Goal: Task Accomplishment & Management: Use online tool/utility

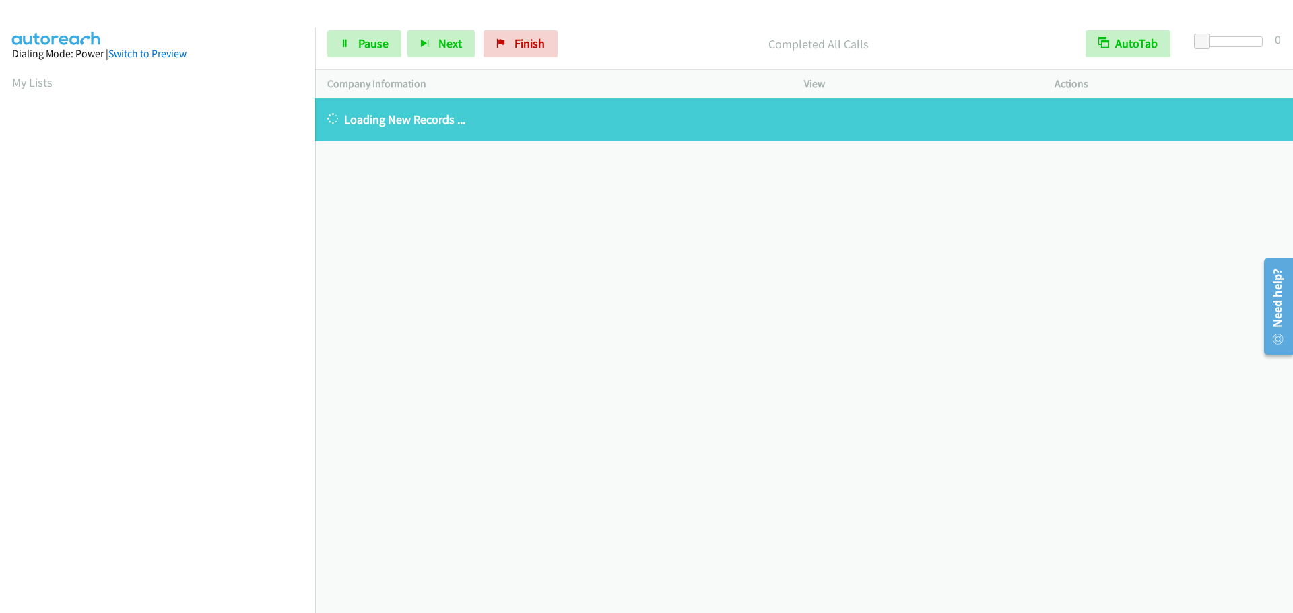
scroll to position [142, 0]
click at [534, 40] on span "Finish" at bounding box center [529, 43] width 30 height 15
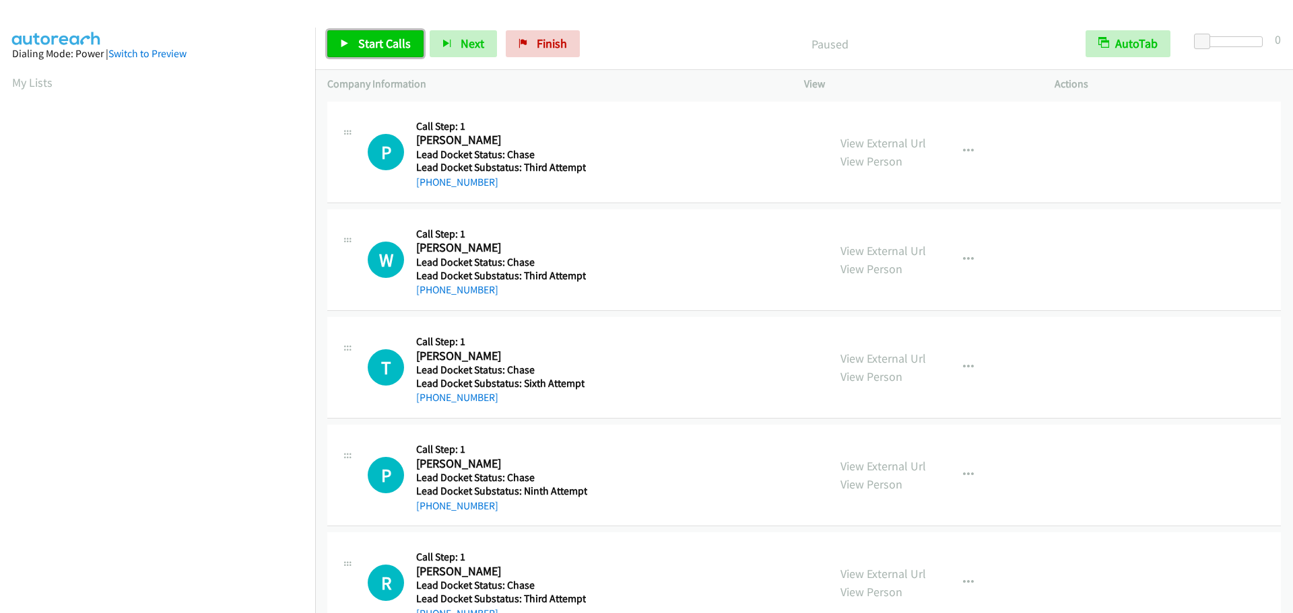
click at [374, 46] on span "Start Calls" at bounding box center [384, 43] width 53 height 15
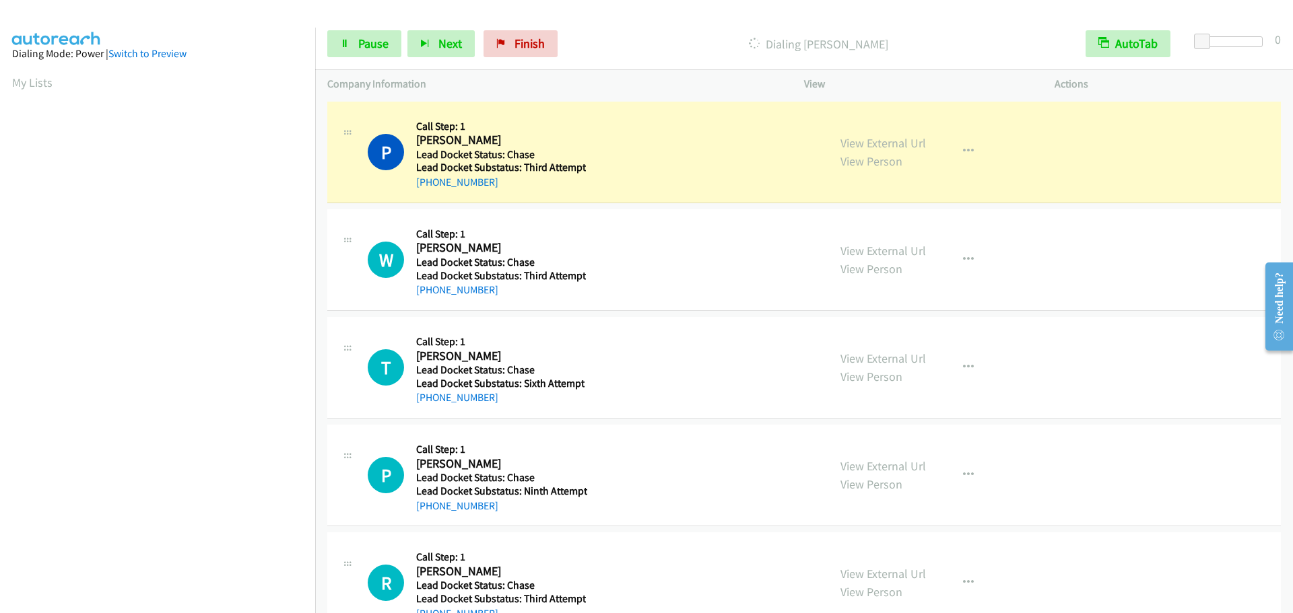
scroll to position [142, 0]
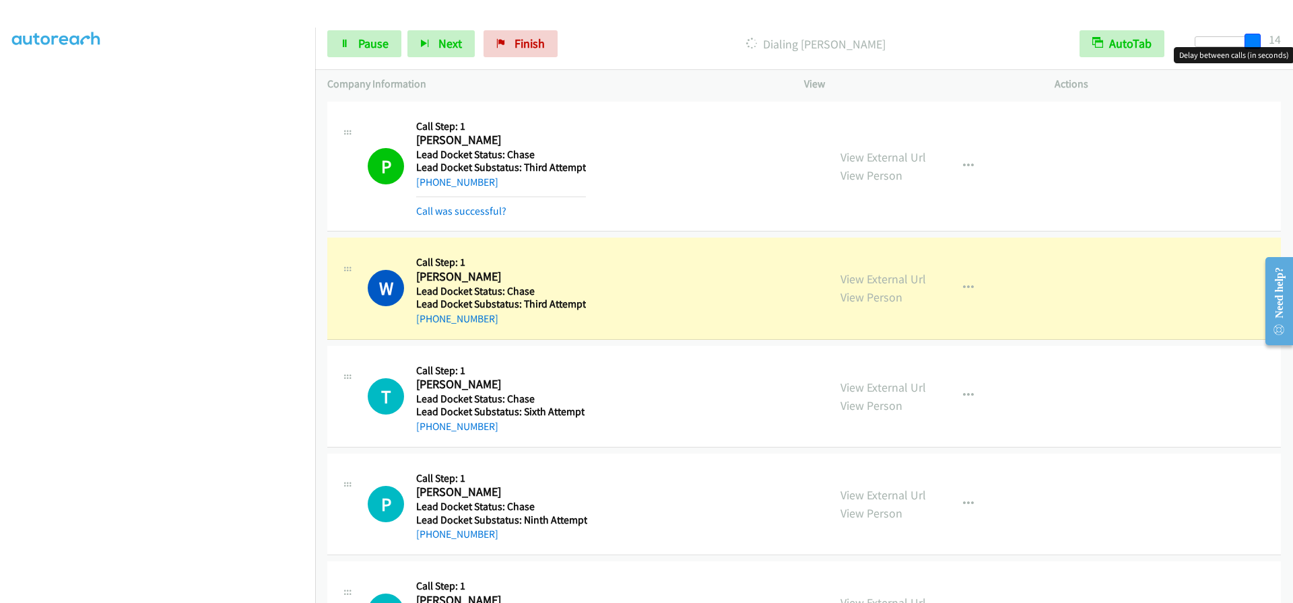
click at [1256, 40] on div at bounding box center [1226, 41] width 62 height 11
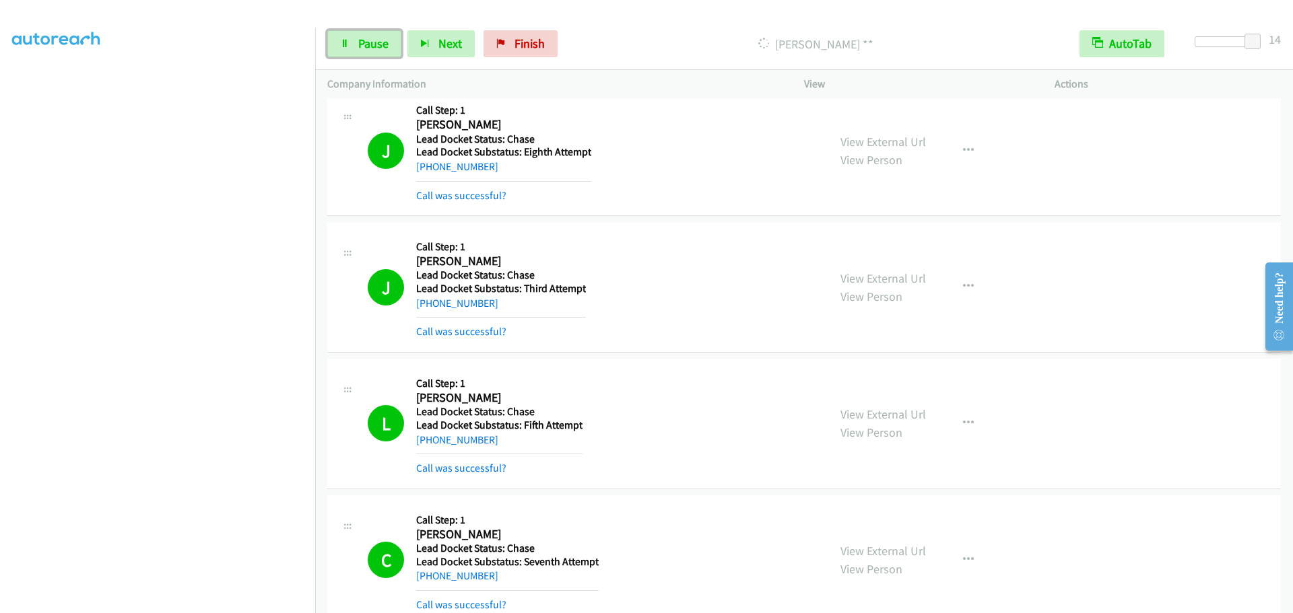
click at [358, 41] on span "Pause" at bounding box center [373, 43] width 30 height 15
click at [354, 44] on link "Start Calls" at bounding box center [375, 43] width 96 height 27
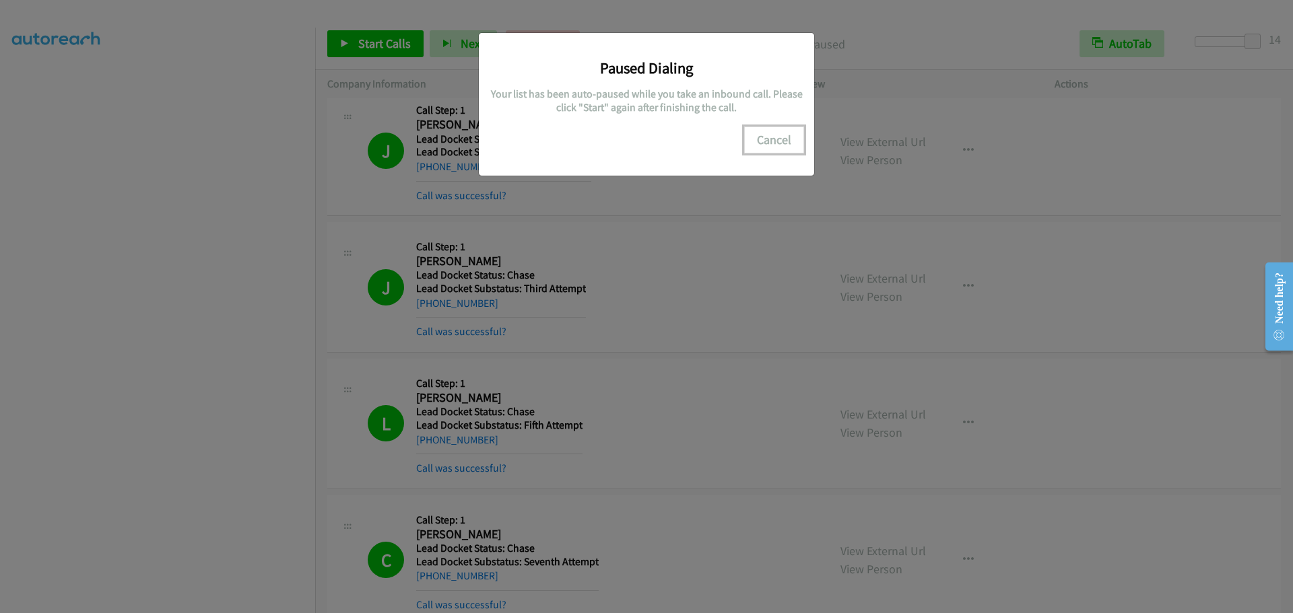
click at [797, 143] on button "Cancel" at bounding box center [774, 140] width 60 height 27
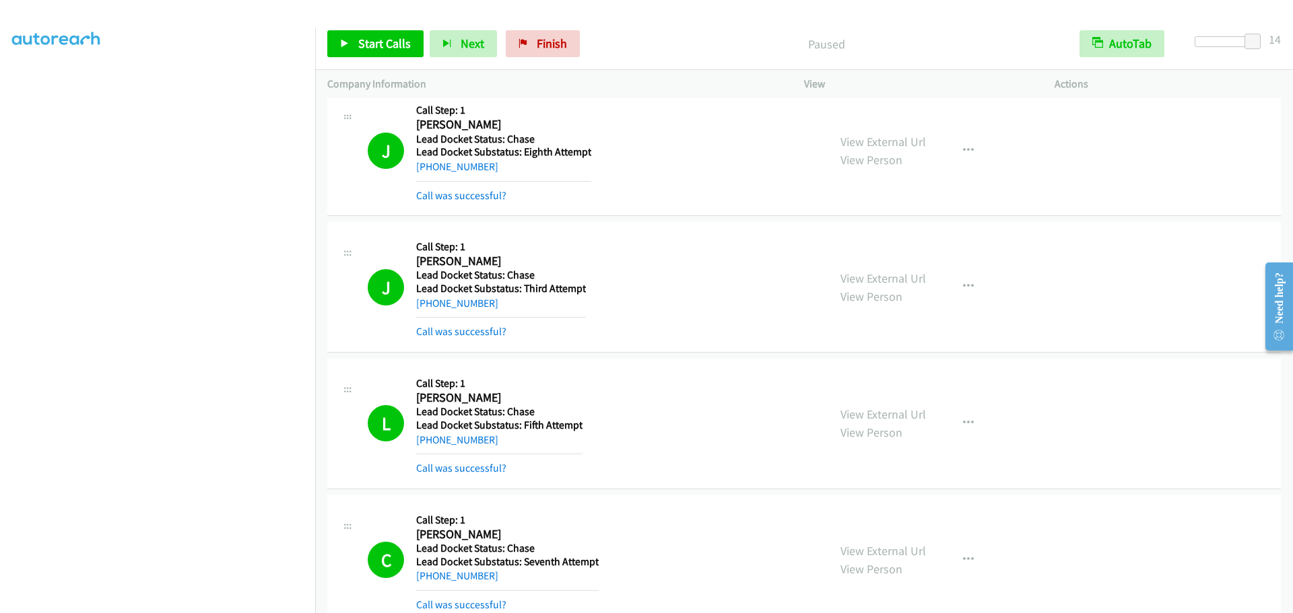
click at [387, 28] on div "Start Calls Pause Next Finish Paused AutoTab AutoTab 14" at bounding box center [804, 44] width 978 height 52
click at [386, 29] on div "Start Calls Pause Next Finish Paused AutoTab AutoTab 14" at bounding box center [804, 44] width 978 height 52
click at [384, 37] on span "Start Calls" at bounding box center [384, 43] width 53 height 15
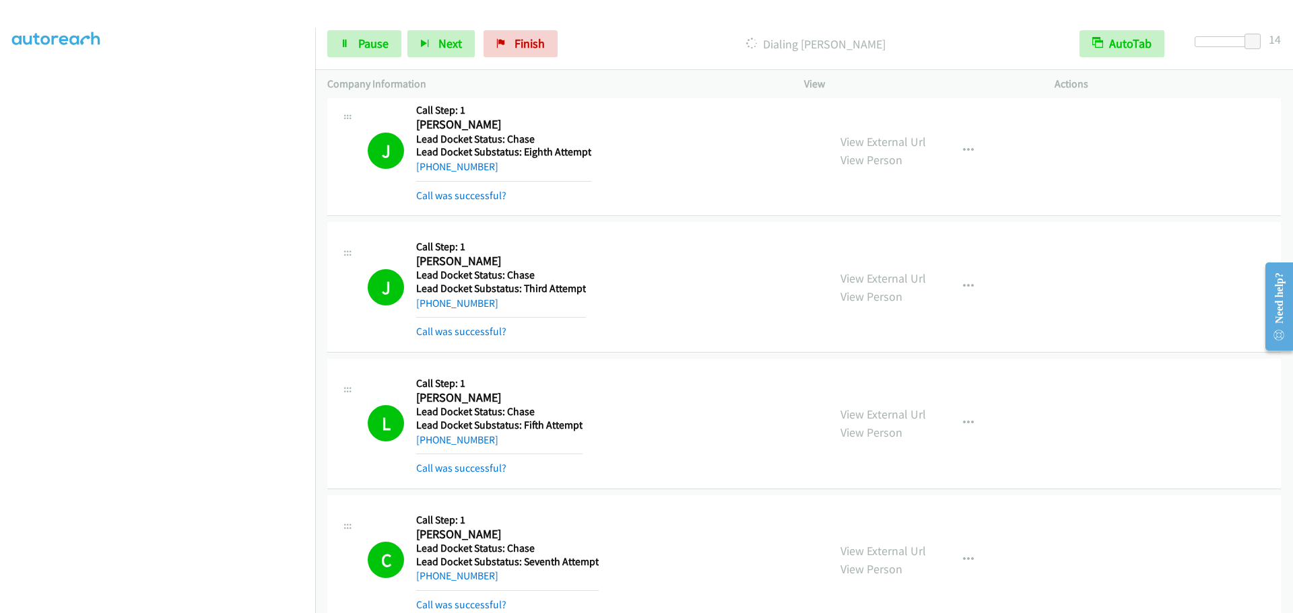
drag, startPoint x: 705, startPoint y: 63, endPoint x: 697, endPoint y: 48, distance: 16.9
click at [705, 63] on div "Start Calls Pause Next Finish Dialing [PERSON_NAME] AutoTab AutoTab 14" at bounding box center [804, 44] width 978 height 52
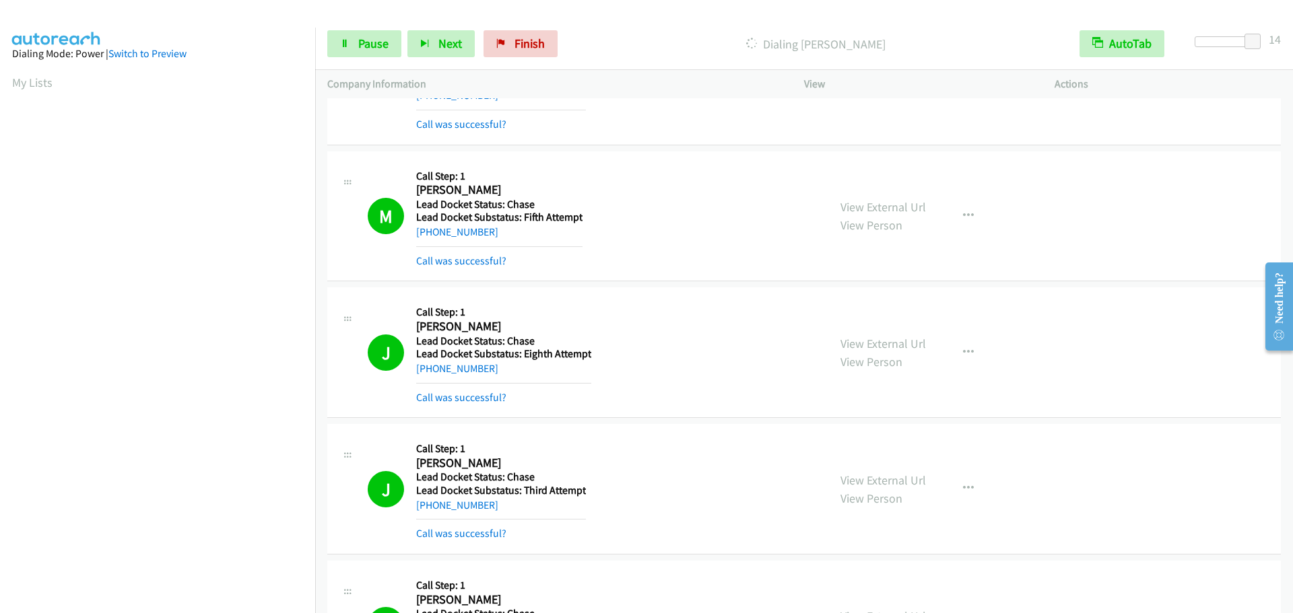
scroll to position [142, 0]
drag, startPoint x: 361, startPoint y: 41, endPoint x: 340, endPoint y: 57, distance: 26.0
click at [361, 41] on span "Pause" at bounding box center [373, 43] width 30 height 15
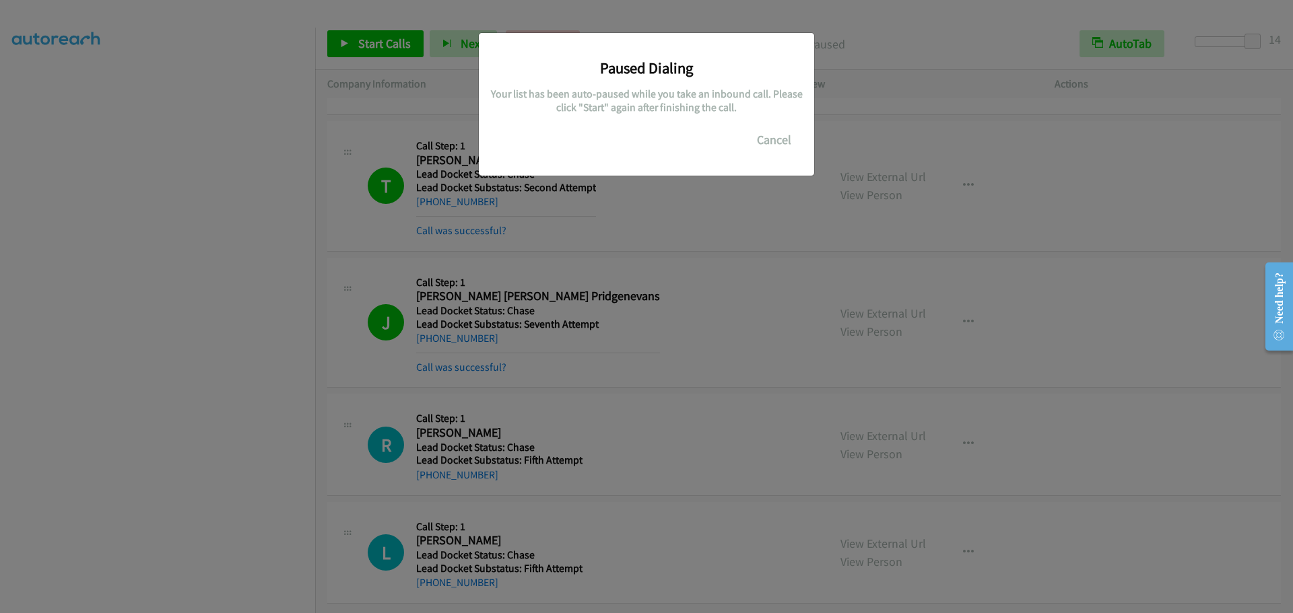
click at [95, 259] on div "Paused Dialing Your list has been auto-paused while you take an inbound call. P…" at bounding box center [646, 312] width 1293 height 601
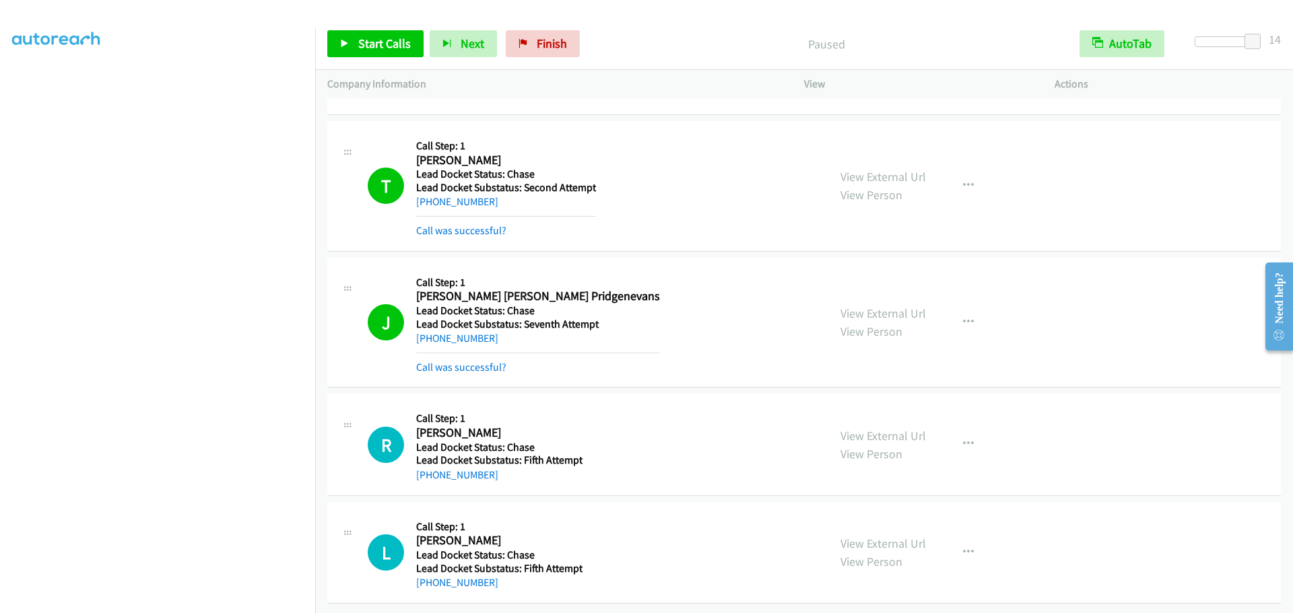
click at [378, 59] on div "Start Calls Pause Next Finish Paused AutoTab AutoTab 14" at bounding box center [804, 44] width 978 height 52
click at [377, 46] on span "Start Calls" at bounding box center [384, 43] width 53 height 15
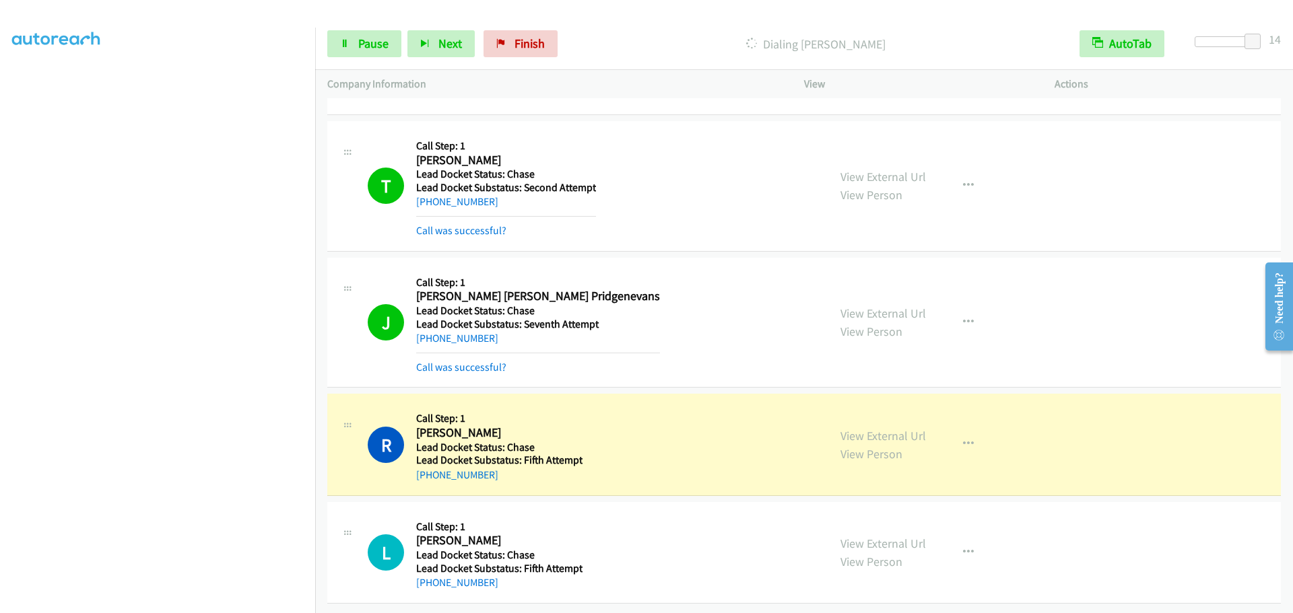
click at [362, 29] on div "Start Calls Pause Next Finish Dialing [PERSON_NAME] AutoTab AutoTab 14" at bounding box center [804, 44] width 978 height 52
click at [367, 36] on span "Pause" at bounding box center [373, 43] width 30 height 15
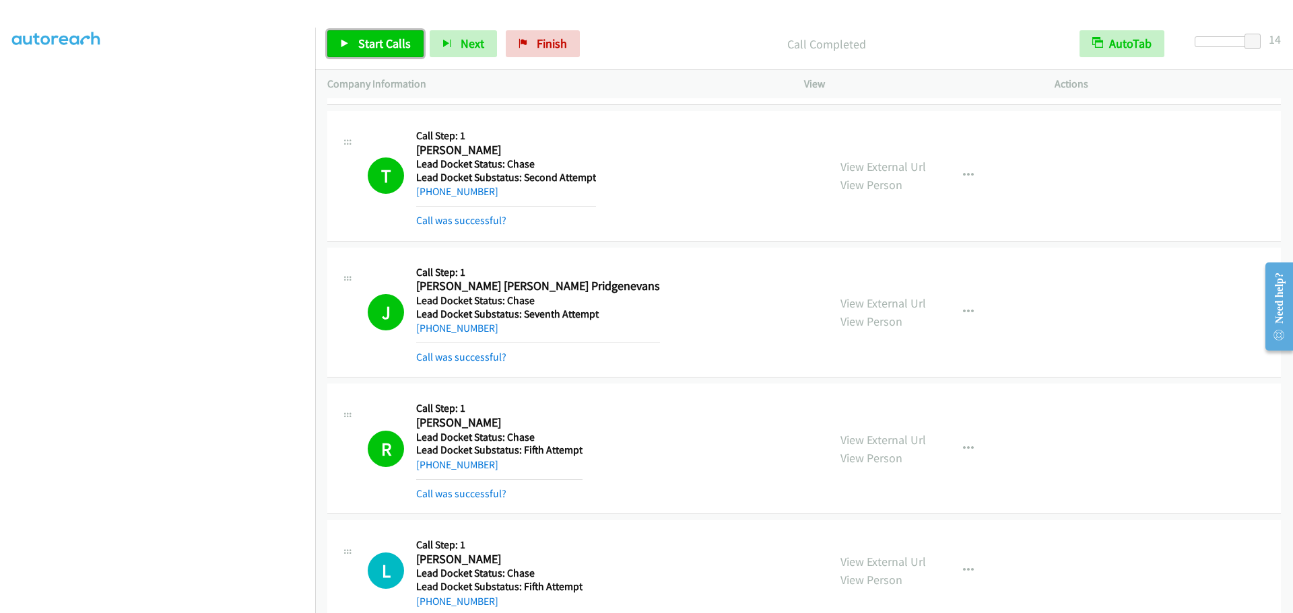
click at [369, 38] on span "Start Calls" at bounding box center [384, 43] width 53 height 15
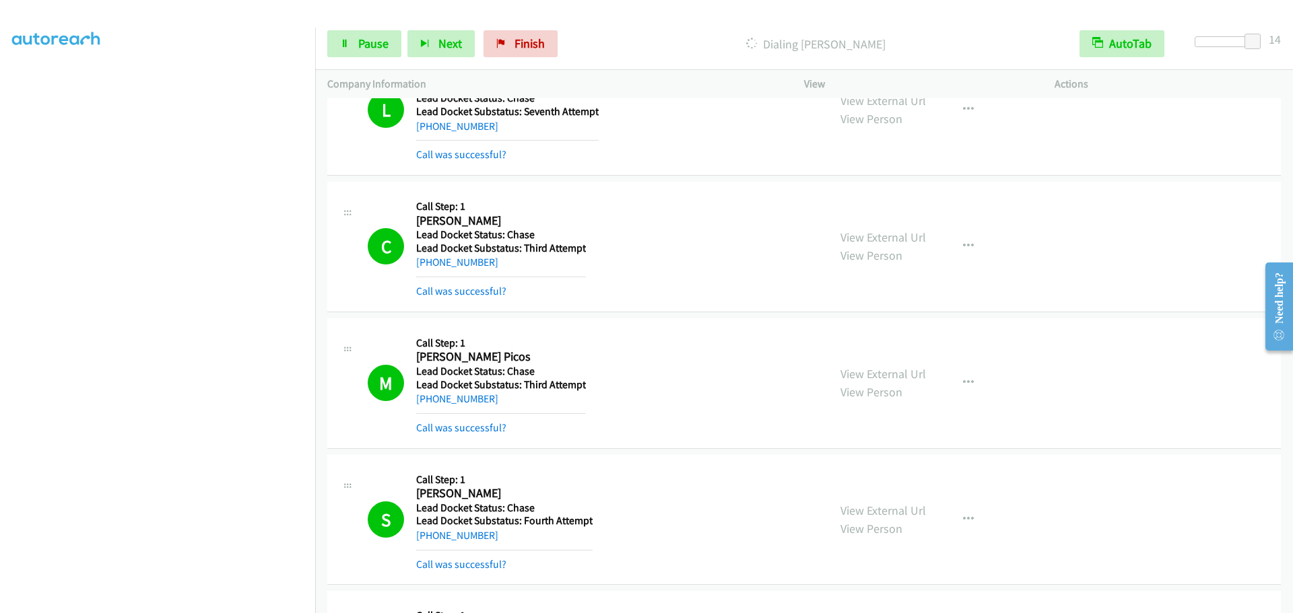
scroll to position [141, 0]
click at [356, 38] on link "Pause" at bounding box center [364, 43] width 74 height 27
